Goal: Transaction & Acquisition: Purchase product/service

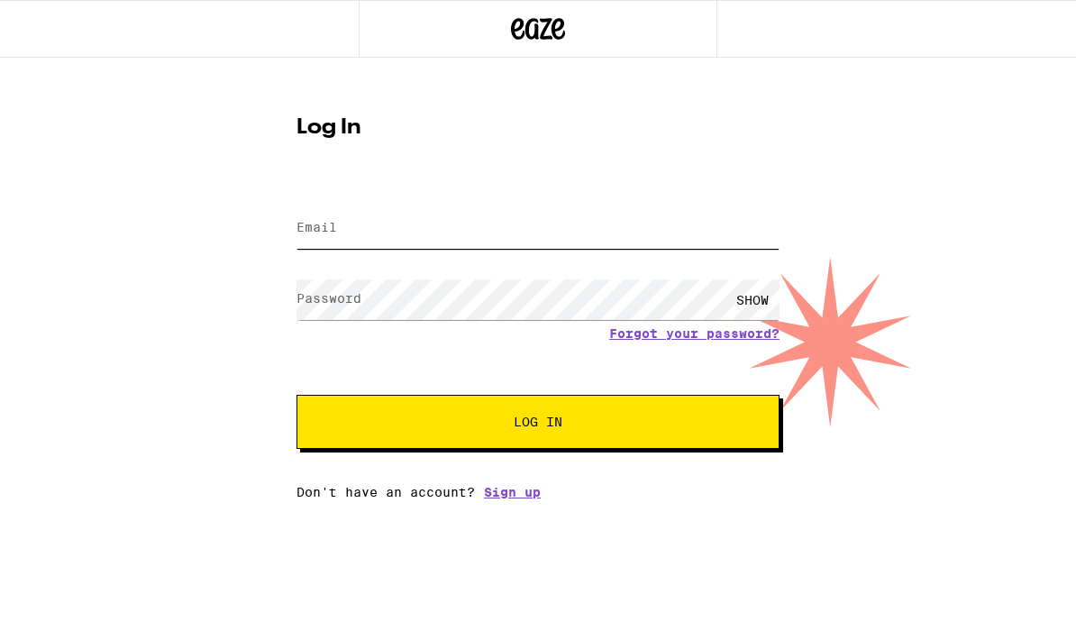
click at [411, 215] on input "Email" at bounding box center [537, 228] width 483 height 41
type input "[EMAIL_ADDRESS][DOMAIN_NAME]"
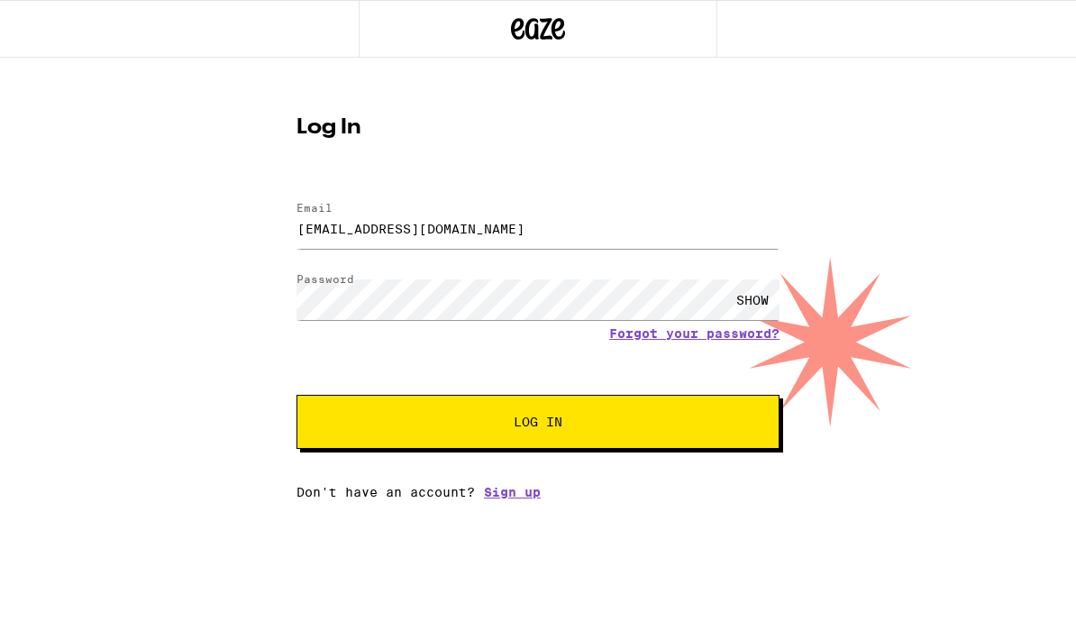
click at [608, 419] on span "Log In" at bounding box center [537, 421] width 337 height 13
